Goal: Check status

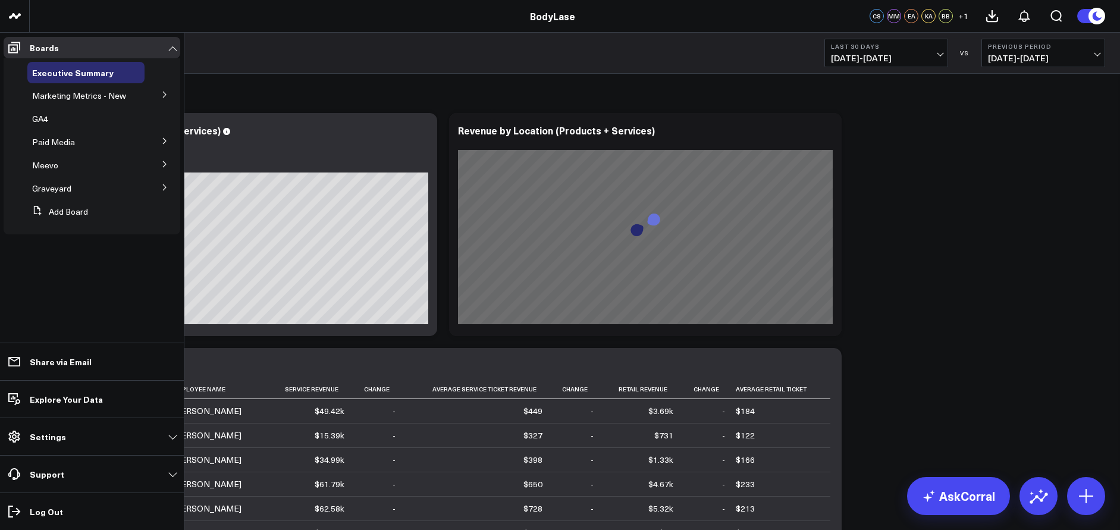
click at [150, 92] on button at bounding box center [164, 94] width 31 height 18
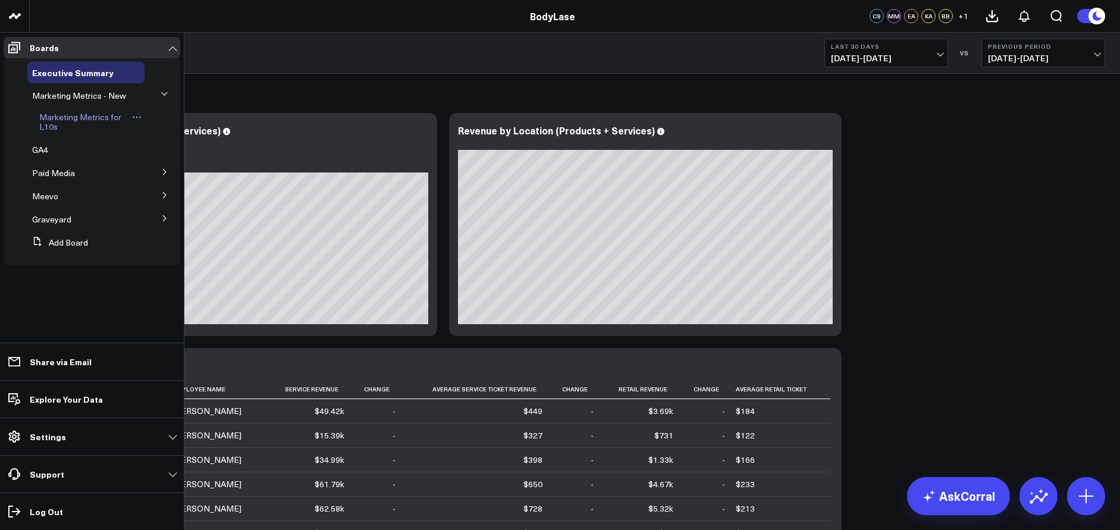
click at [114, 117] on span "Marketing Metrics for L10s" at bounding box center [80, 121] width 82 height 21
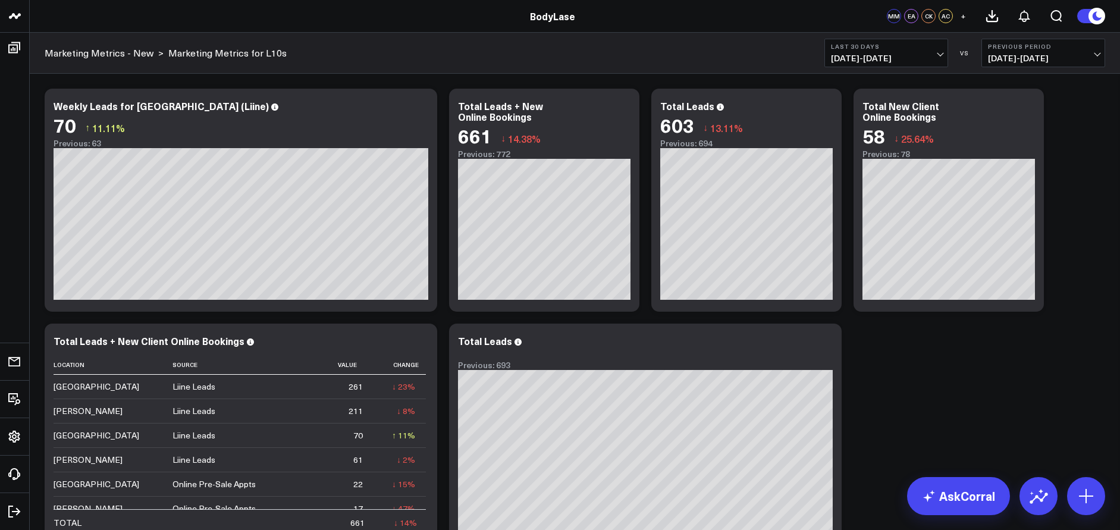
click at [913, 52] on button "Last 30 Days [DATE] - [DATE]" at bounding box center [886, 53] width 124 height 29
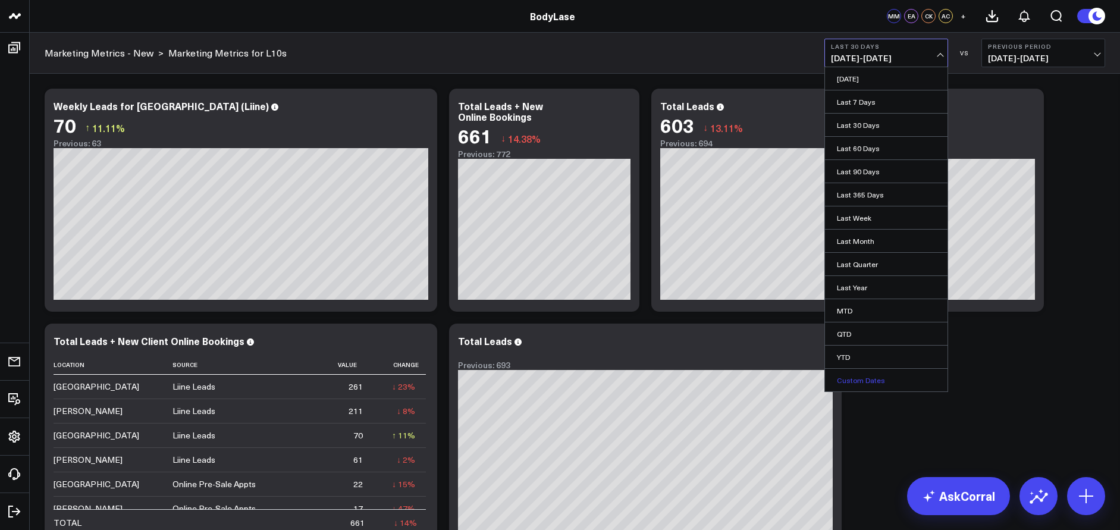
click at [880, 377] on link "Custom Dates" at bounding box center [886, 380] width 123 height 23
select select "7"
select select "2025"
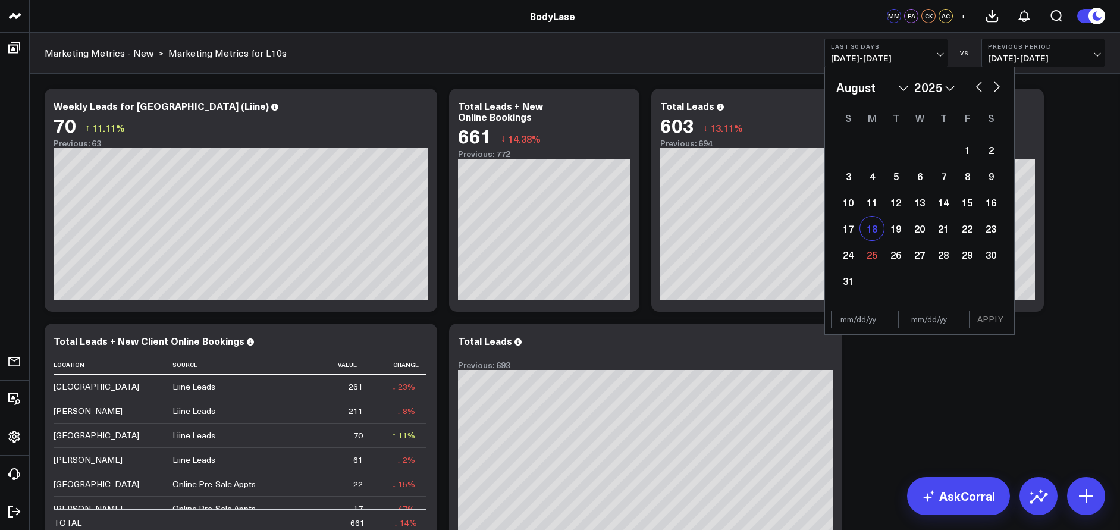
click at [872, 231] on div "18" at bounding box center [872, 228] width 24 height 24
type input "[DATE]"
select select "7"
select select "2025"
click at [849, 256] on div "24" at bounding box center [848, 255] width 24 height 24
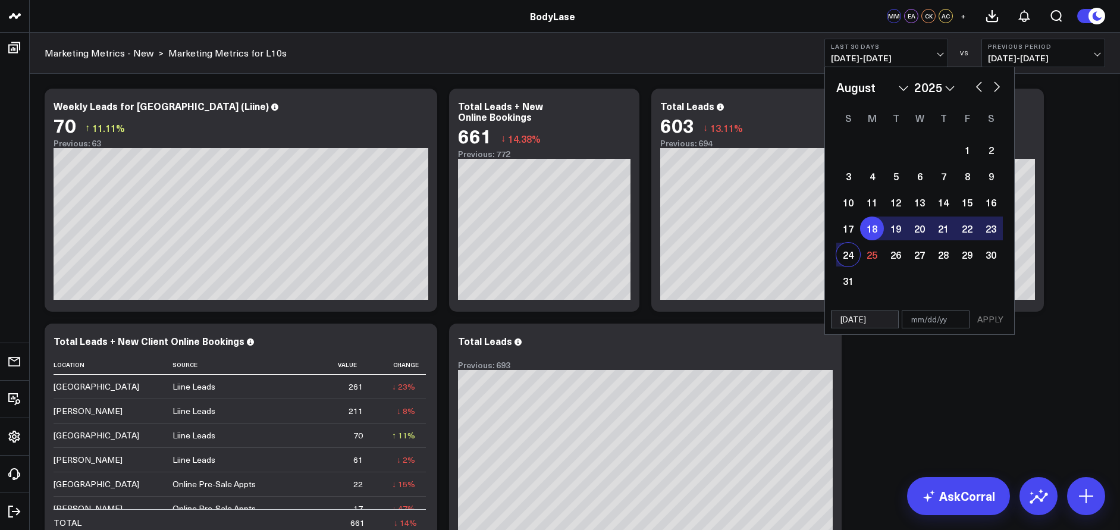
type input "[DATE]"
select select "7"
select select "2025"
click at [1000, 319] on button "APPLY" at bounding box center [990, 319] width 36 height 18
